Goal: Communication & Community: Answer question/provide support

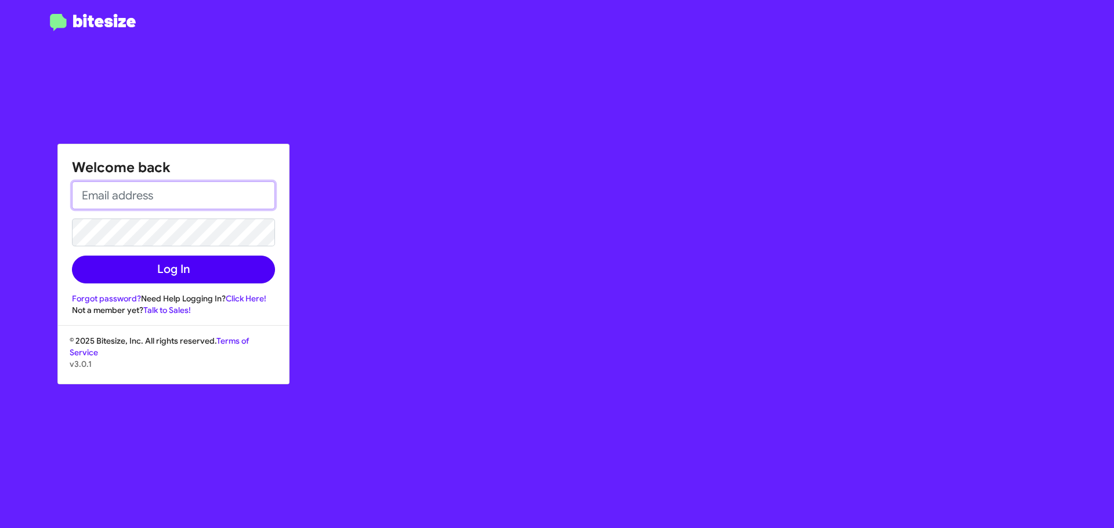
type input "[EMAIL_ADDRESS][DOMAIN_NAME]"
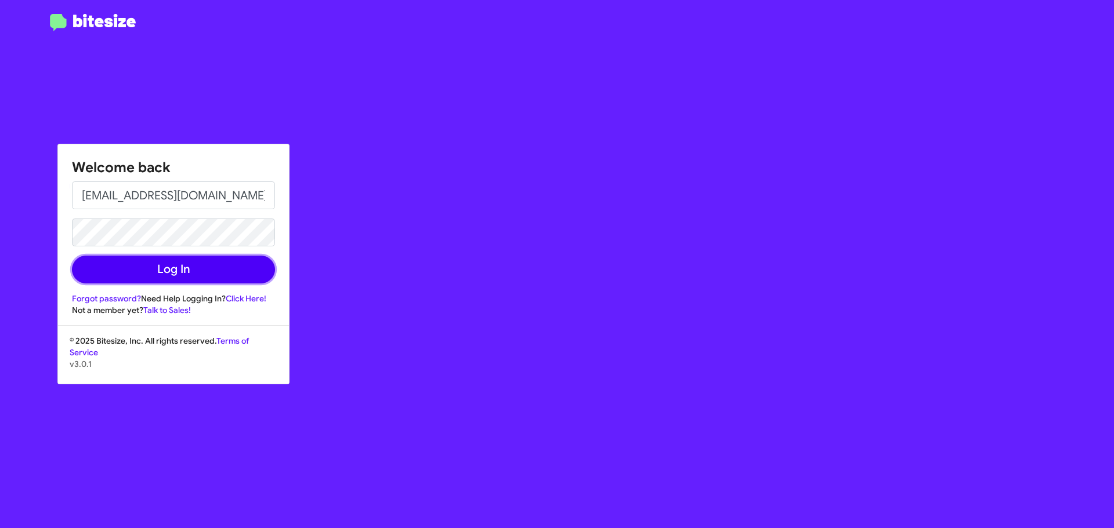
click at [198, 274] on button "Log In" at bounding box center [173, 270] width 203 height 28
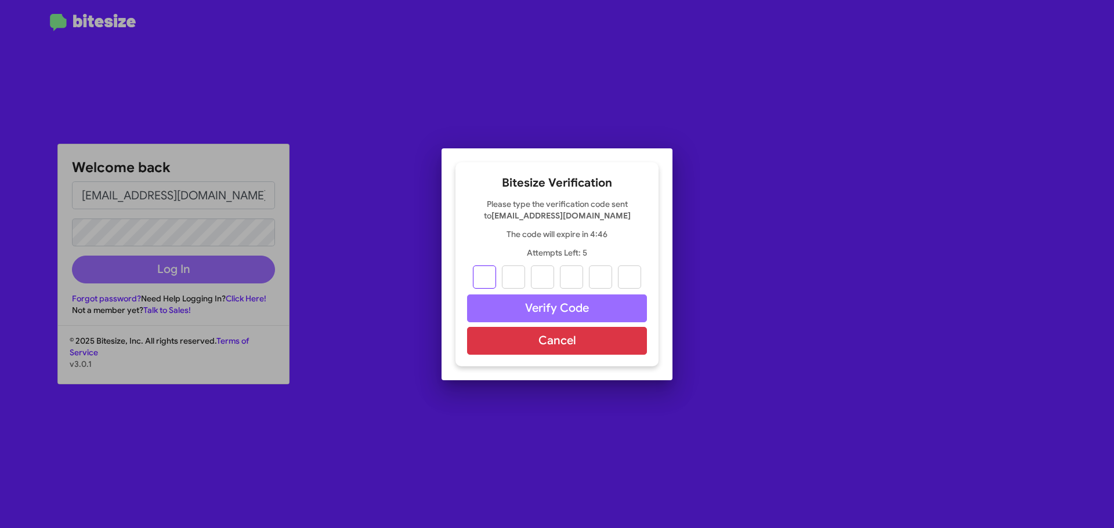
paste input "9"
type input "7"
type input "4"
type input "9"
type input "5"
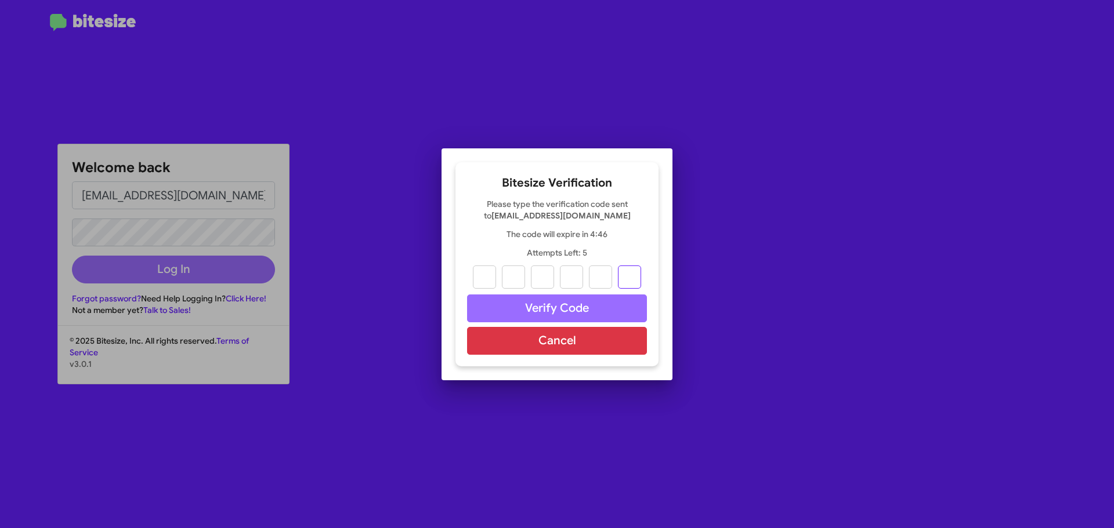
type input "7"
type input "9"
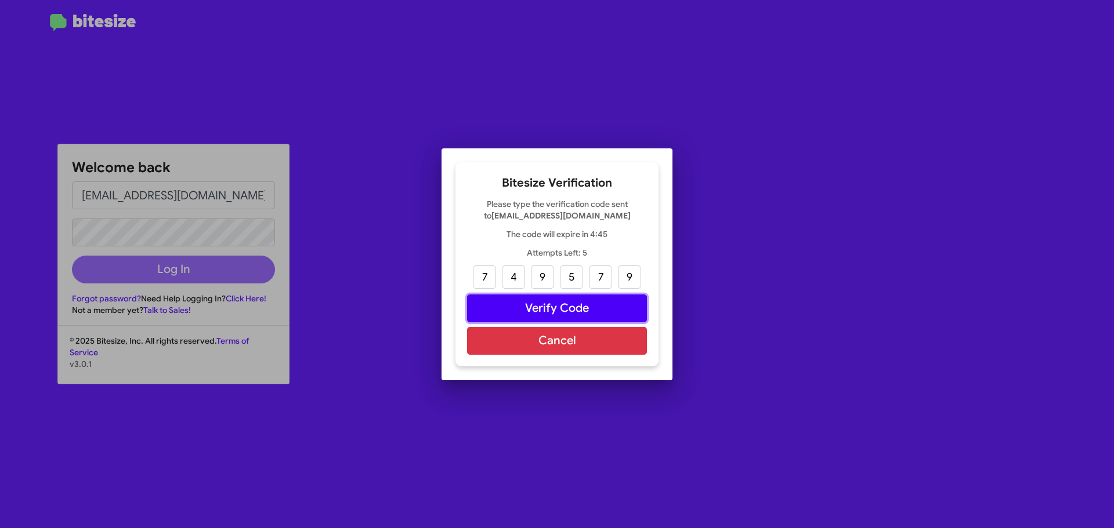
click at [549, 314] on button "Verify Code" at bounding box center [557, 309] width 180 height 28
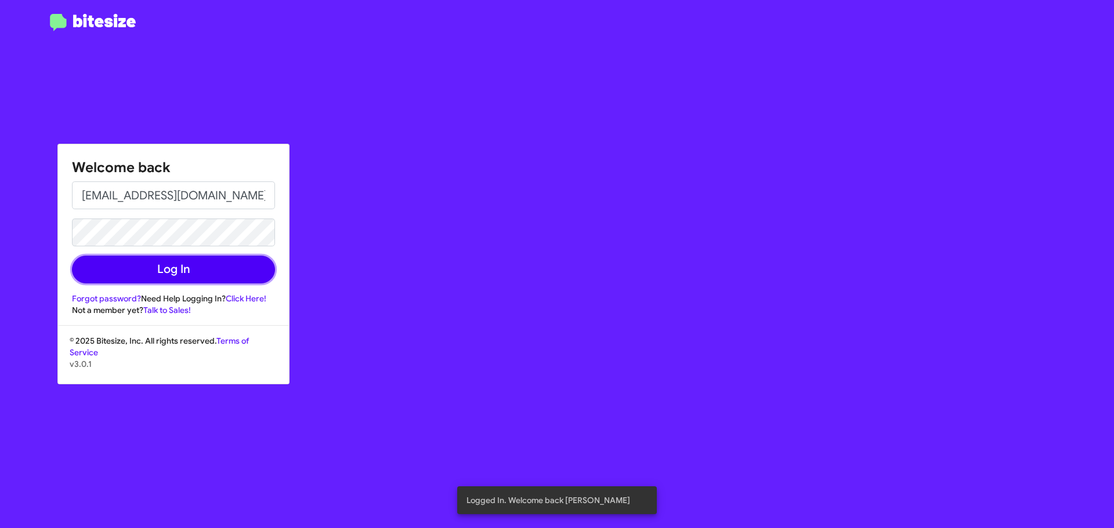
click at [233, 267] on button "Log In" at bounding box center [173, 270] width 203 height 28
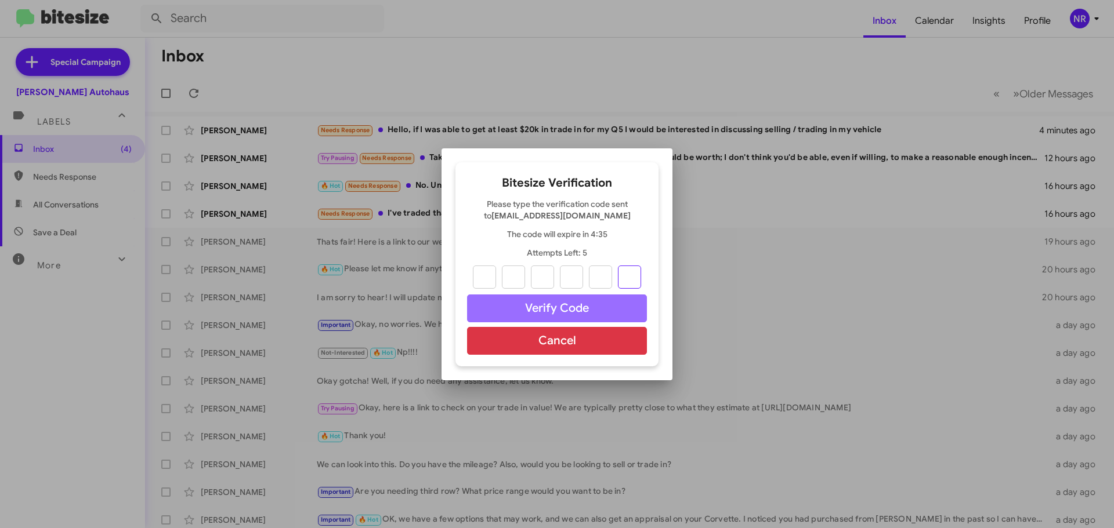
paste input "6"
type input "2"
type input "9"
type input "1"
type input "8"
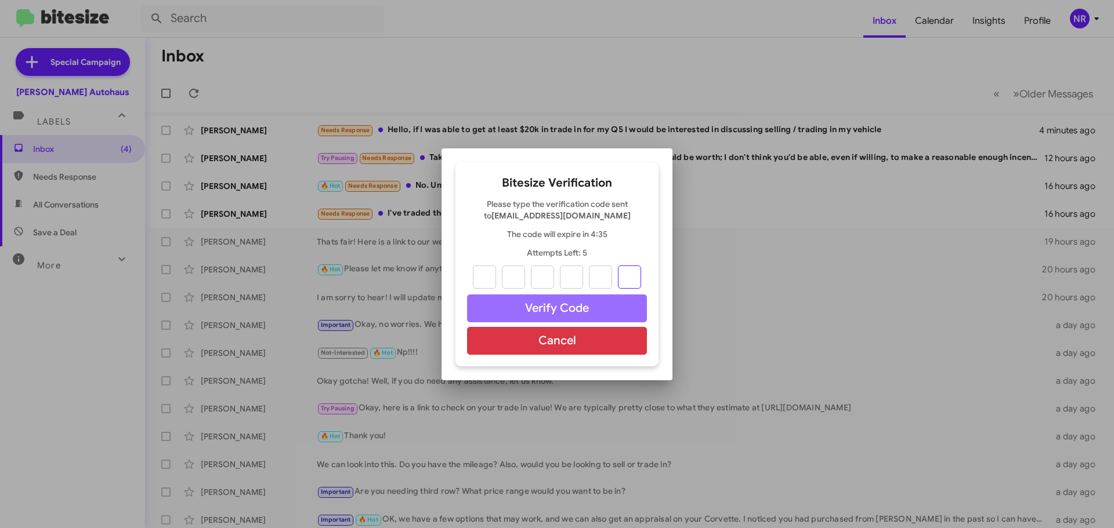
type input "3"
type input "6"
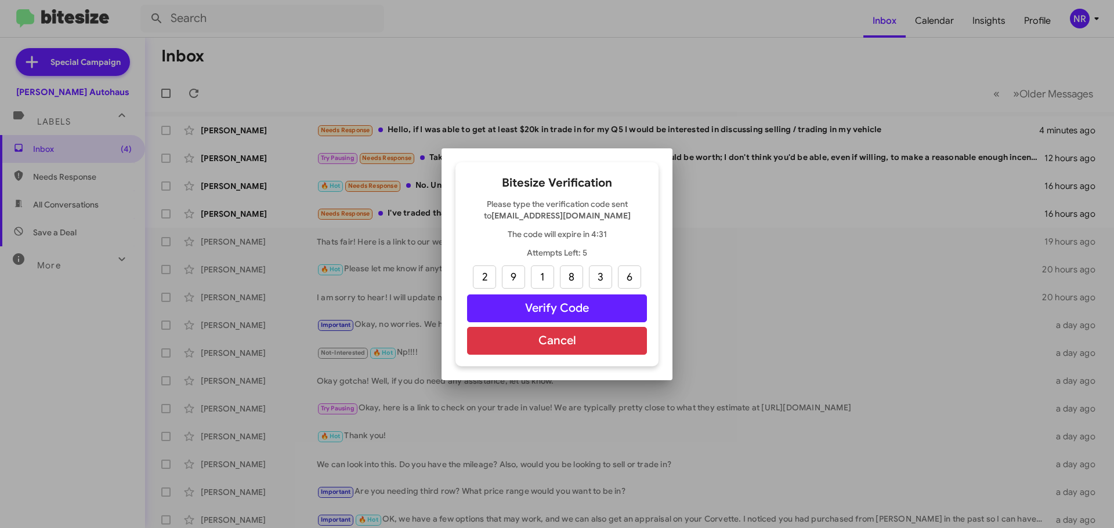
click at [811, 130] on div at bounding box center [557, 264] width 1114 height 528
click at [599, 351] on button "Cancel" at bounding box center [557, 341] width 180 height 28
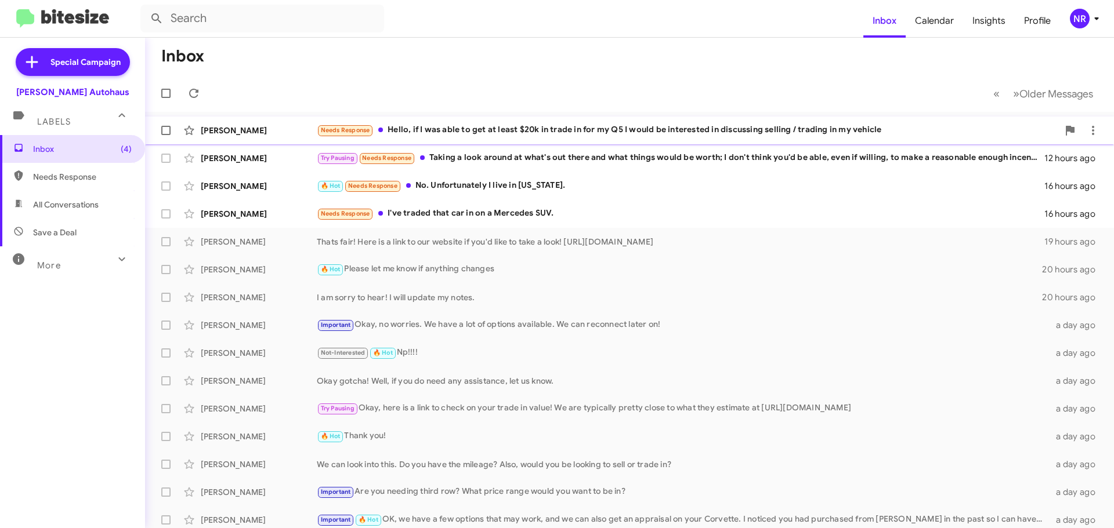
click at [533, 131] on div "Needs Response Hello, if I was able to get at least $20k in trade in for my Q5 …" at bounding box center [687, 130] width 741 height 13
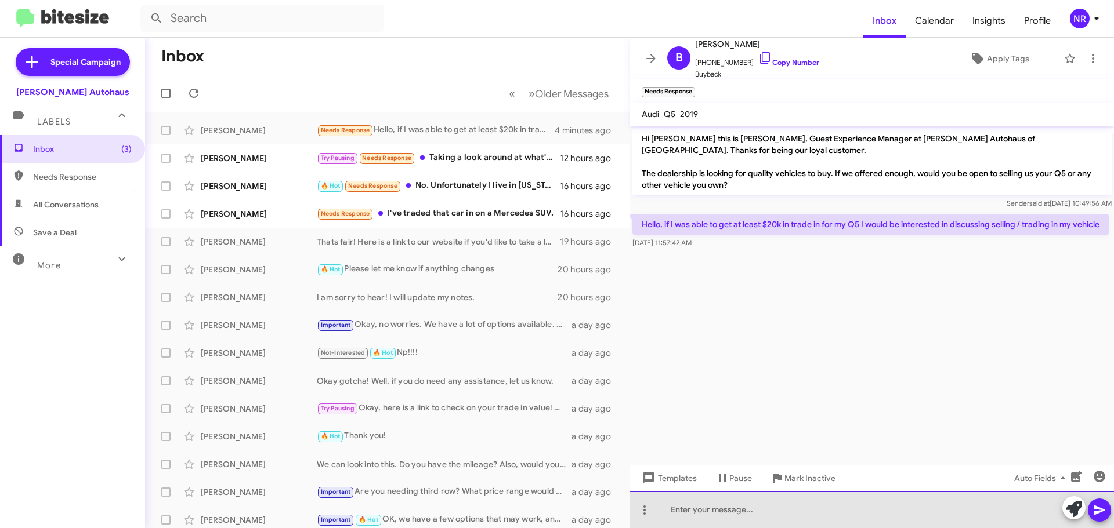
click at [753, 501] on div at bounding box center [872, 509] width 484 height 37
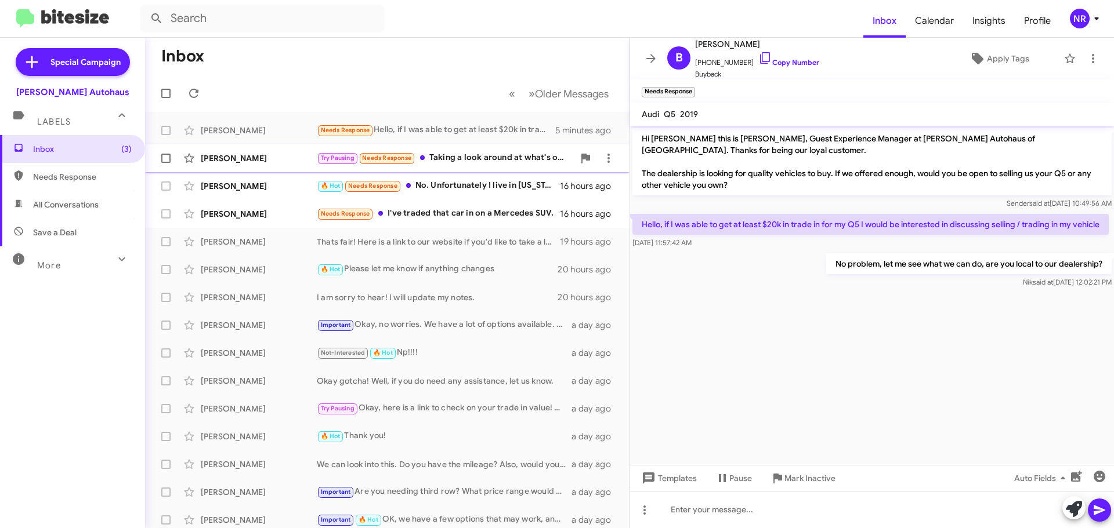
click at [485, 161] on div "Try Pausing Needs Response Taking a look around at what's out there and what th…" at bounding box center [445, 157] width 257 height 13
